Goal: Transaction & Acquisition: Purchase product/service

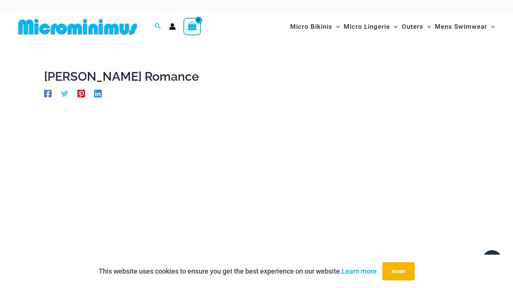
click at [108, 30] on img at bounding box center [77, 26] width 125 height 17
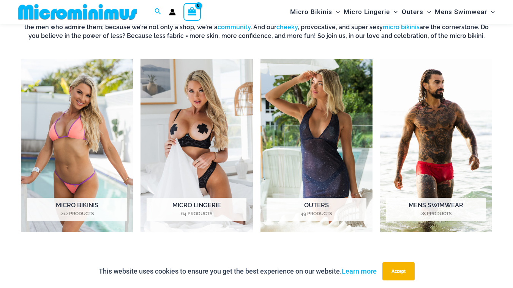
scroll to position [526, 0]
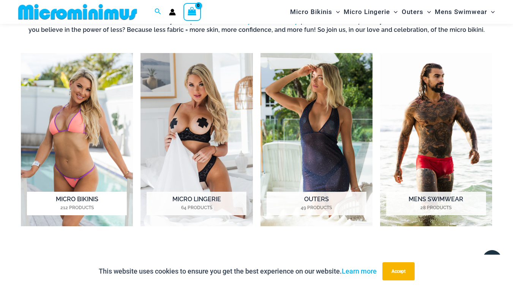
click at [87, 118] on img "Visit product category Micro Bikinis" at bounding box center [77, 139] width 112 height 173
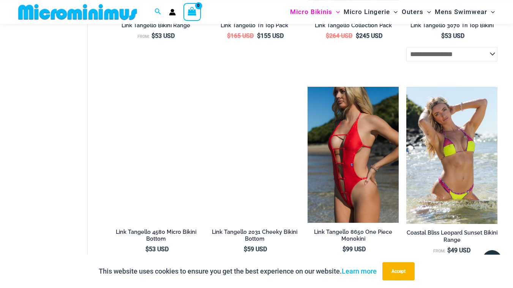
scroll to position [1837, 0]
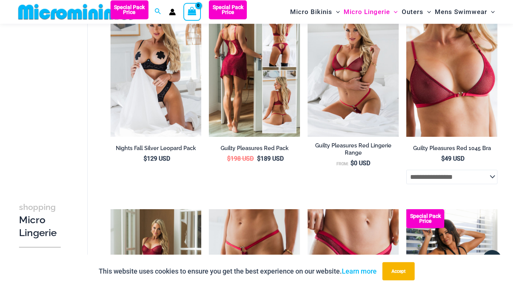
scroll to position [75, 0]
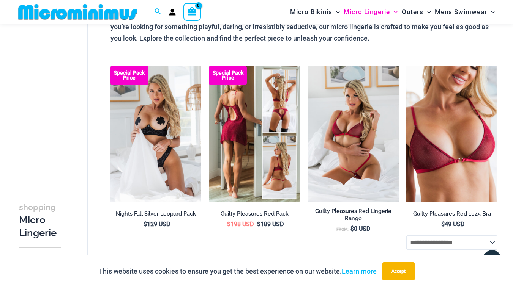
click at [235, 119] on img at bounding box center [254, 134] width 91 height 137
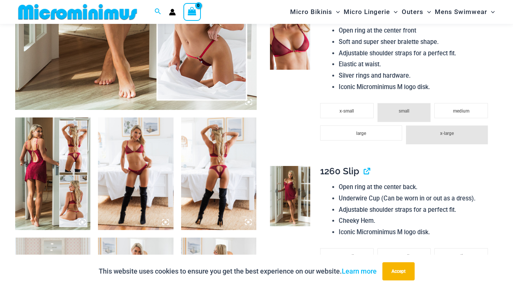
scroll to position [321, 0]
click at [74, 147] on img at bounding box center [52, 174] width 75 height 113
click at [148, 160] on div at bounding box center [256, 144] width 513 height 288
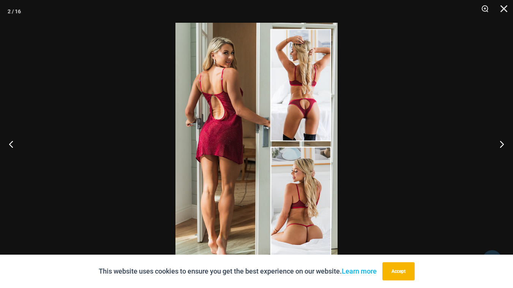
click at [253, 132] on img at bounding box center [256, 144] width 162 height 243
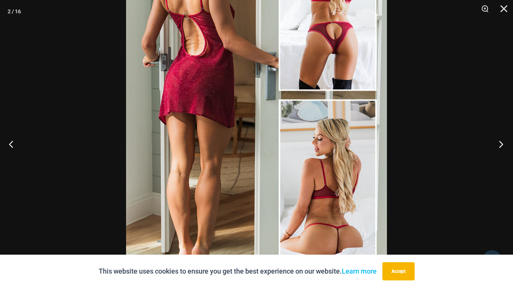
click at [505, 142] on button "Next" at bounding box center [498, 144] width 28 height 38
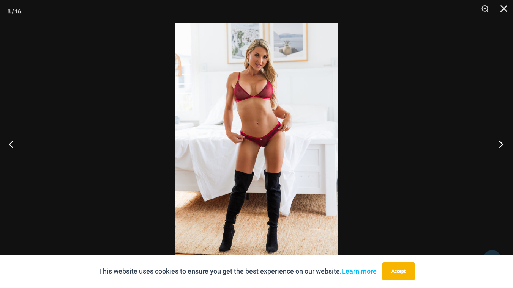
click at [505, 142] on button "Next" at bounding box center [498, 144] width 28 height 38
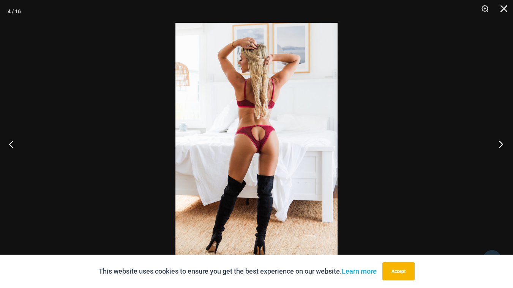
click at [505, 142] on button "Next" at bounding box center [498, 144] width 28 height 38
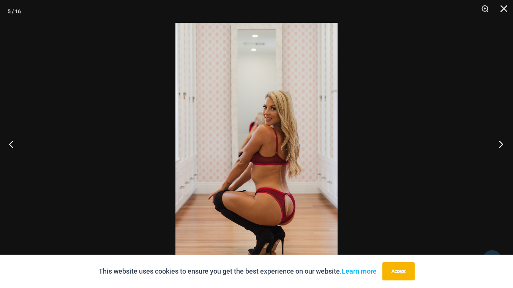
click at [505, 142] on button "Next" at bounding box center [498, 144] width 28 height 38
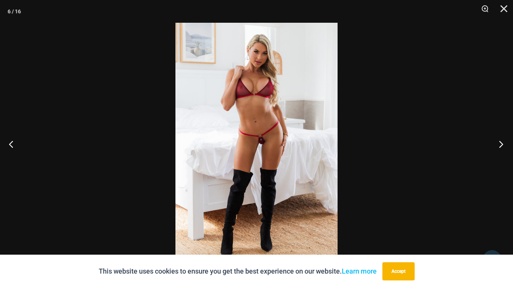
click at [505, 142] on button "Next" at bounding box center [498, 144] width 28 height 38
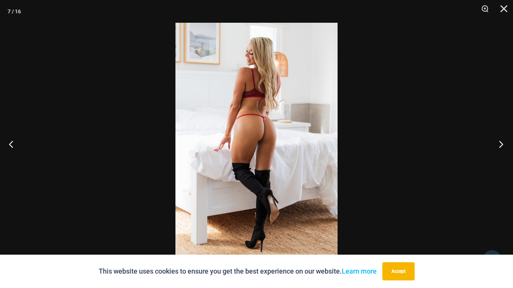
click at [505, 142] on button "Next" at bounding box center [498, 144] width 28 height 38
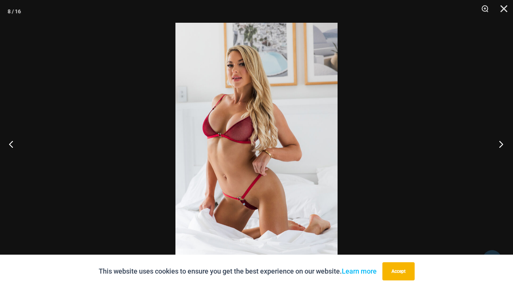
click at [505, 142] on button "Next" at bounding box center [498, 144] width 28 height 38
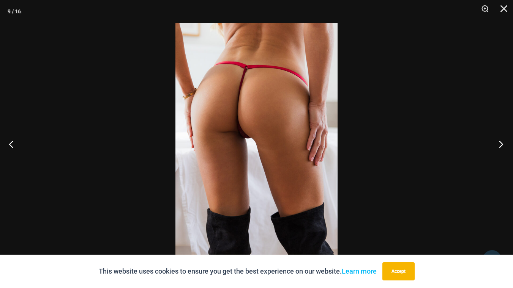
click at [505, 142] on button "Next" at bounding box center [498, 144] width 28 height 38
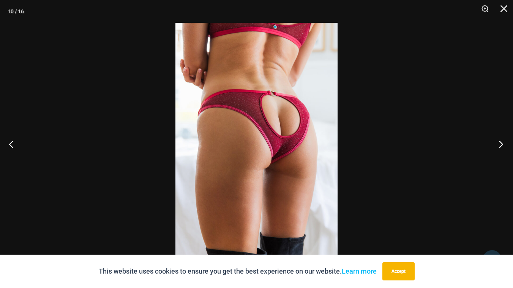
click at [505, 142] on button "Next" at bounding box center [498, 144] width 28 height 38
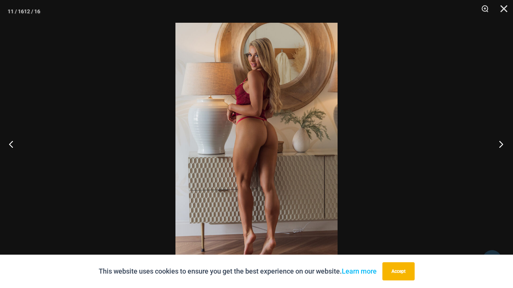
click at [505, 142] on button "Next" at bounding box center [498, 144] width 28 height 38
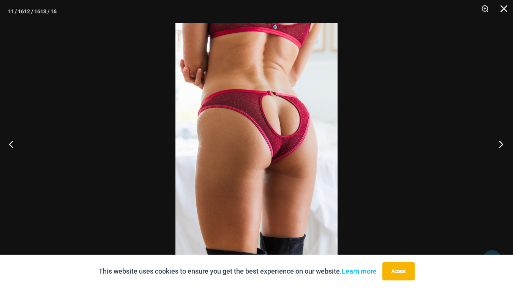
click at [505, 142] on button "Next" at bounding box center [498, 144] width 28 height 38
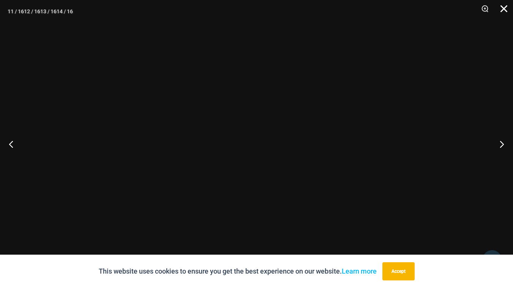
click at [501, 13] on button "Close" at bounding box center [500, 11] width 19 height 23
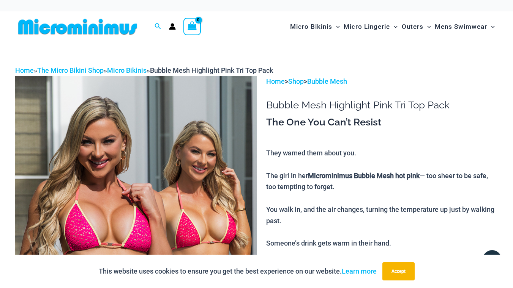
click at [202, 159] on img at bounding box center [135, 257] width 241 height 362
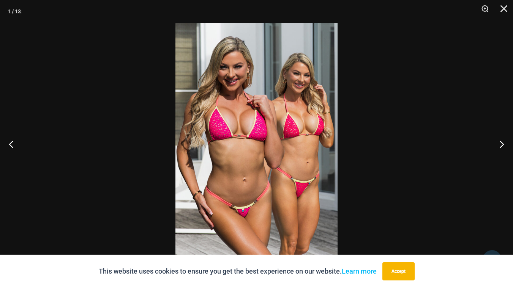
click at [289, 131] on img at bounding box center [256, 144] width 162 height 243
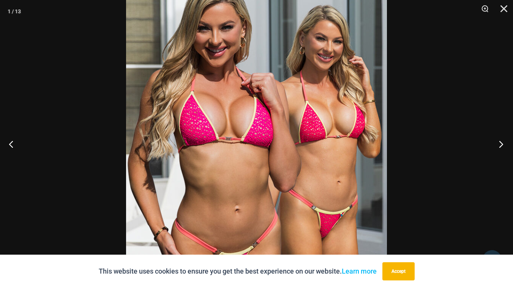
click at [496, 144] on button "Next" at bounding box center [498, 144] width 28 height 38
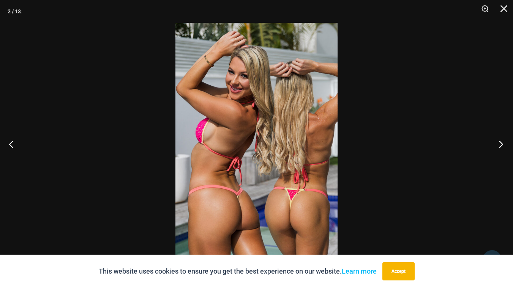
click at [496, 144] on button "Next" at bounding box center [498, 144] width 28 height 38
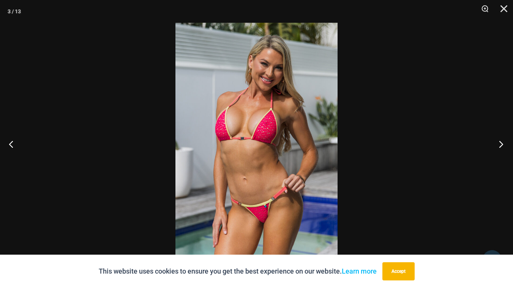
click at [496, 144] on button "Next" at bounding box center [498, 144] width 28 height 38
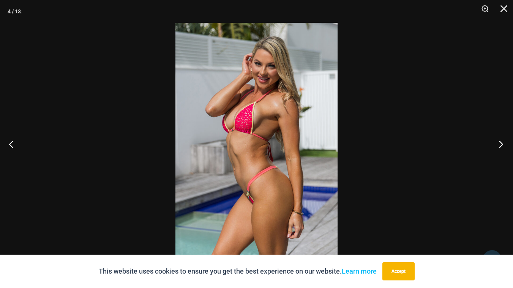
click at [496, 144] on button "Next" at bounding box center [498, 144] width 28 height 38
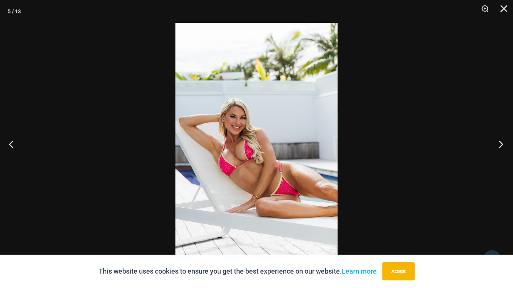
click at [496, 144] on button "Next" at bounding box center [498, 144] width 28 height 38
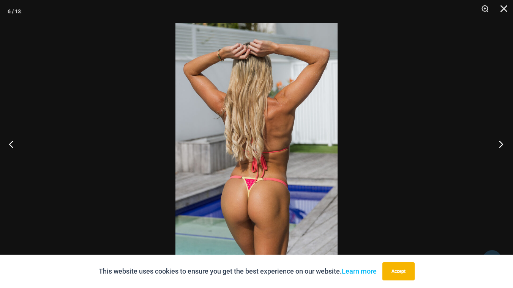
click at [496, 144] on button "Next" at bounding box center [498, 144] width 28 height 38
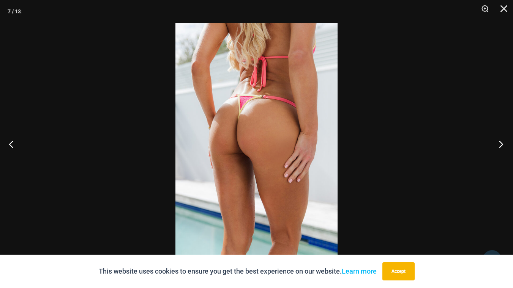
click at [496, 144] on button "Next" at bounding box center [498, 144] width 28 height 38
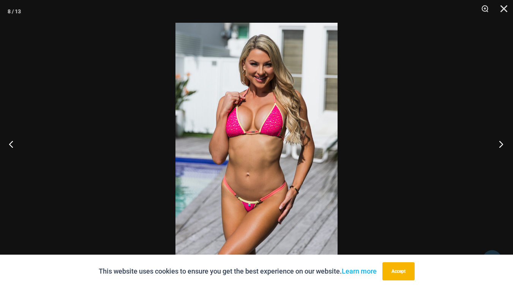
click at [496, 144] on button "Next" at bounding box center [498, 144] width 28 height 38
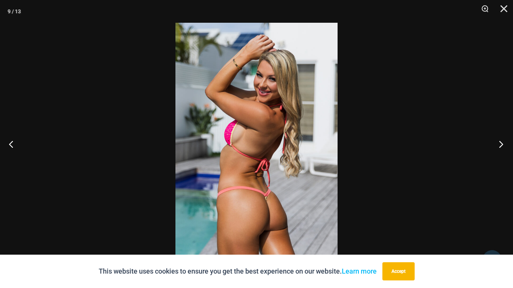
click at [496, 144] on button "Next" at bounding box center [498, 144] width 28 height 38
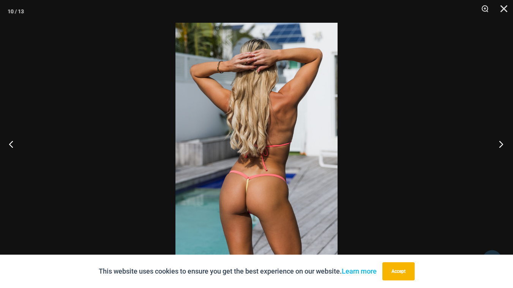
click at [496, 144] on button "Next" at bounding box center [498, 144] width 28 height 38
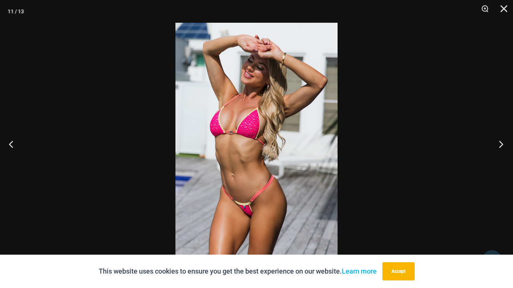
click at [496, 144] on button "Next" at bounding box center [498, 144] width 28 height 38
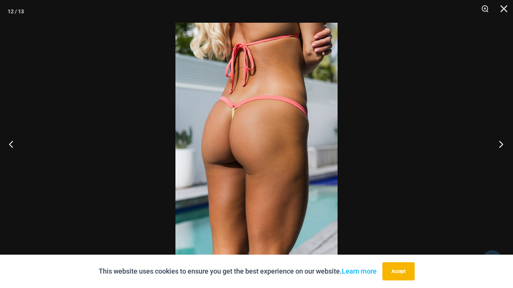
click at [496, 144] on button "Next" at bounding box center [498, 144] width 28 height 38
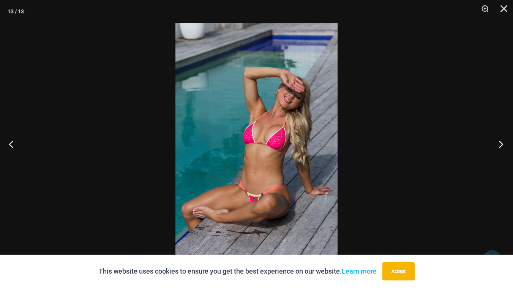
click at [496, 144] on button "Next" at bounding box center [498, 144] width 28 height 38
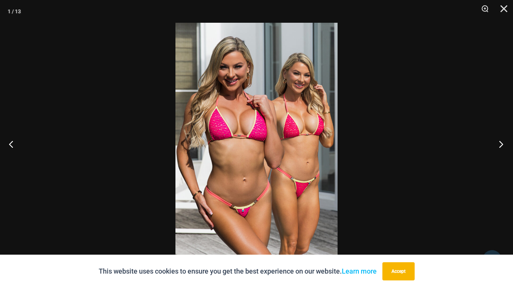
click at [496, 144] on button "Next" at bounding box center [498, 144] width 28 height 38
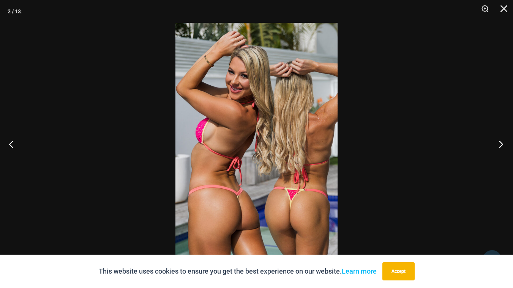
click at [496, 144] on button "Next" at bounding box center [498, 144] width 28 height 38
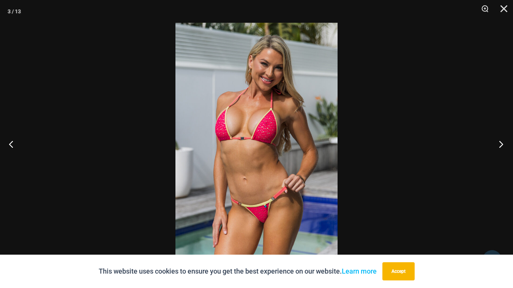
click at [496, 144] on button "Next" at bounding box center [498, 144] width 28 height 38
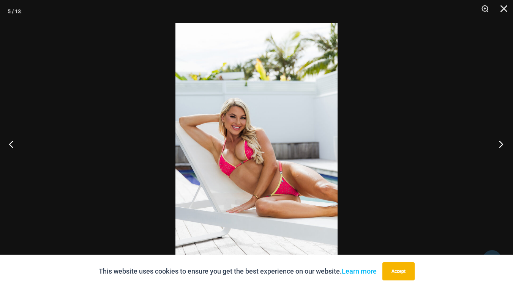
click at [496, 144] on button "Next" at bounding box center [498, 144] width 28 height 38
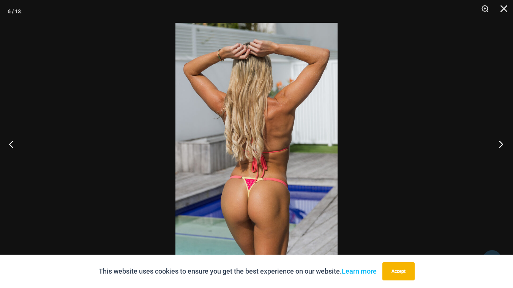
click at [496, 144] on button "Next" at bounding box center [498, 144] width 28 height 38
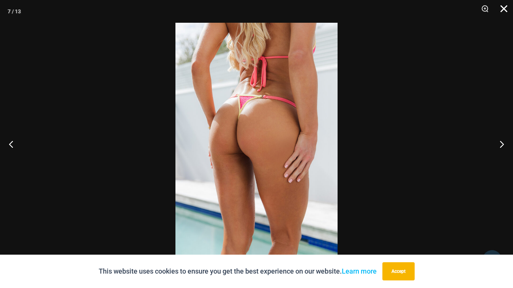
click at [505, 8] on button "Close" at bounding box center [500, 11] width 19 height 23
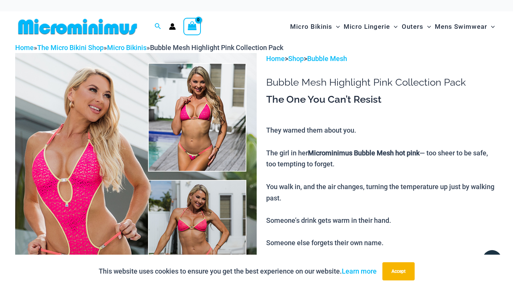
click at [210, 165] on img at bounding box center [135, 234] width 241 height 362
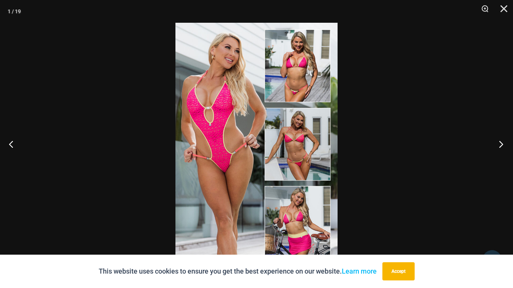
click at [499, 148] on button "Next" at bounding box center [498, 144] width 28 height 38
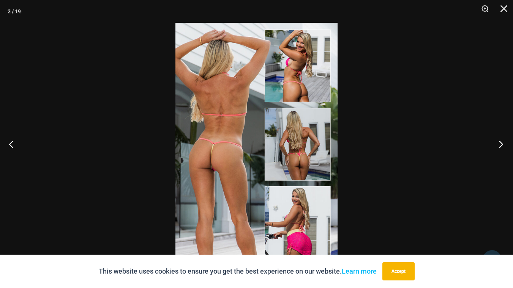
click at [499, 148] on button "Next" at bounding box center [498, 144] width 28 height 38
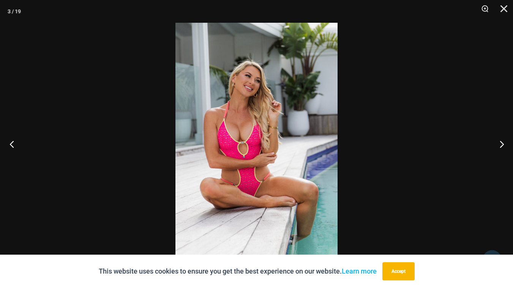
click at [12, 143] on button "Previous" at bounding box center [14, 144] width 28 height 38
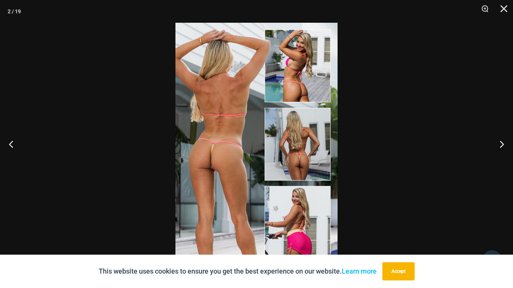
click at [242, 164] on img at bounding box center [256, 144] width 162 height 243
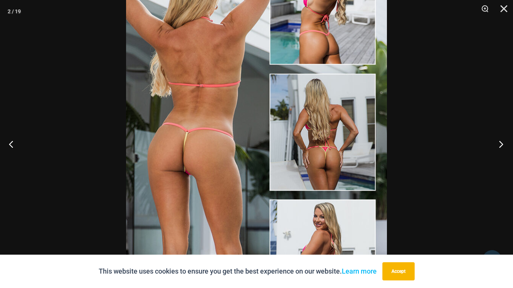
click at [499, 143] on button "Next" at bounding box center [498, 144] width 28 height 38
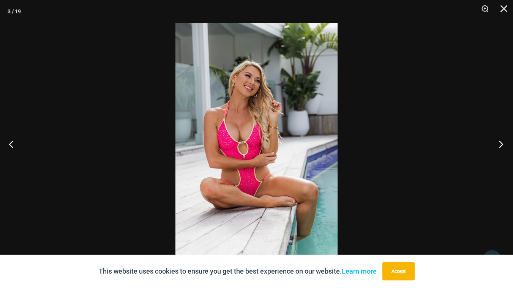
click at [499, 142] on button "Next" at bounding box center [498, 144] width 28 height 38
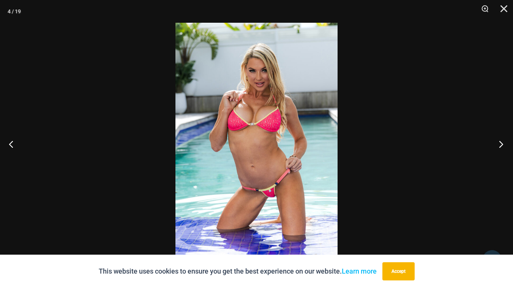
click at [499, 142] on button "Next" at bounding box center [498, 144] width 28 height 38
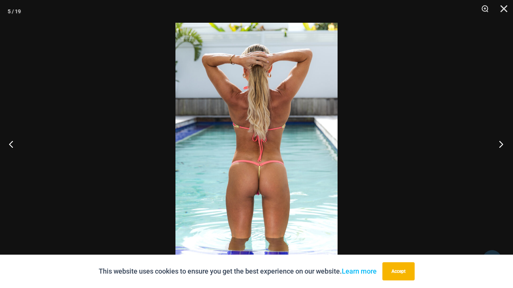
click at [499, 142] on button "Next" at bounding box center [498, 144] width 28 height 38
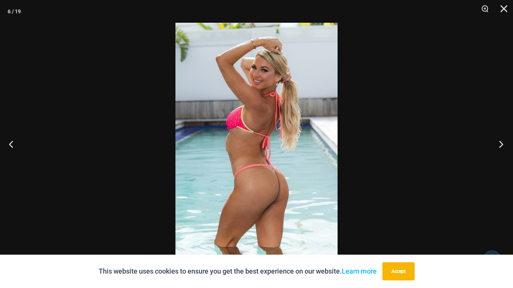
click at [499, 142] on button "Next" at bounding box center [498, 144] width 28 height 38
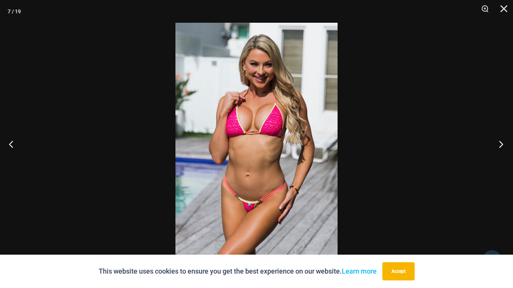
click at [499, 142] on button "Next" at bounding box center [498, 144] width 28 height 38
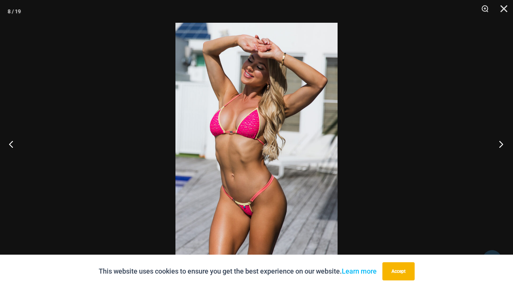
click at [499, 142] on button "Next" at bounding box center [498, 144] width 28 height 38
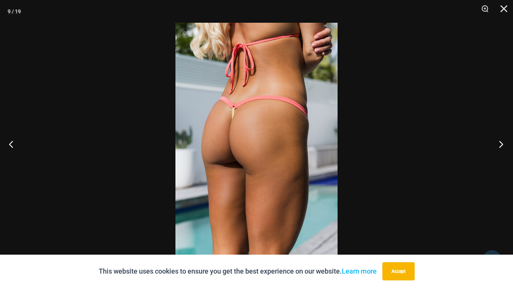
click at [499, 142] on button "Next" at bounding box center [498, 144] width 28 height 38
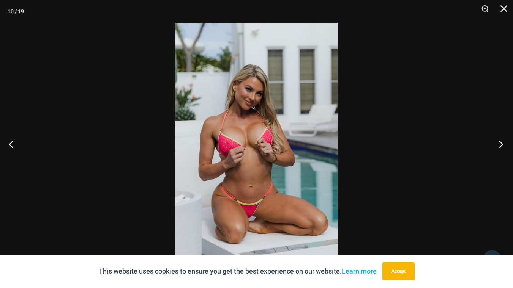
click at [499, 142] on button "Next" at bounding box center [498, 144] width 28 height 38
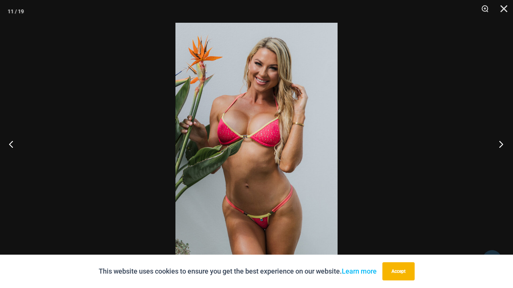
click at [499, 142] on button "Next" at bounding box center [498, 144] width 28 height 38
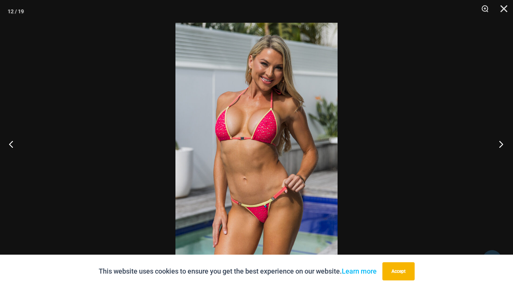
click at [499, 142] on button "Next" at bounding box center [498, 144] width 28 height 38
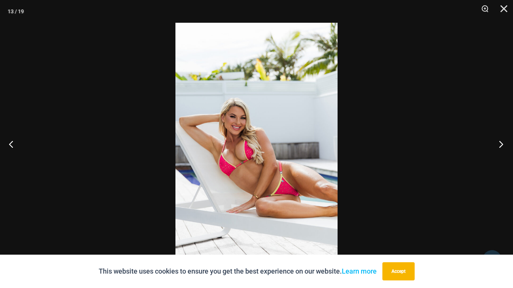
click at [499, 142] on button "Next" at bounding box center [498, 144] width 28 height 38
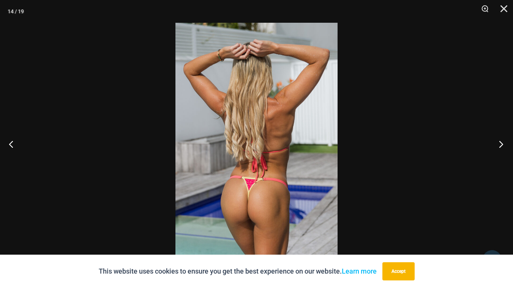
click at [499, 142] on button "Next" at bounding box center [498, 144] width 28 height 38
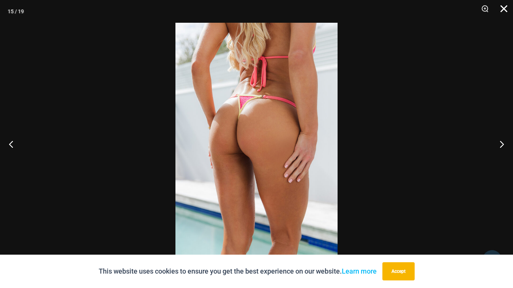
click at [504, 4] on button "Close" at bounding box center [500, 11] width 19 height 23
